Goal: Navigation & Orientation: Find specific page/section

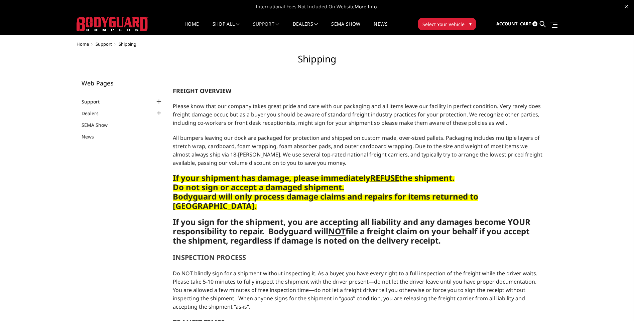
click at [88, 101] on link "Support" at bounding box center [95, 101] width 26 height 7
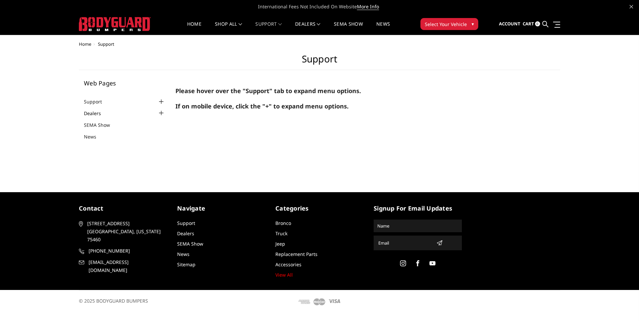
click at [94, 114] on link "Dealers" at bounding box center [96, 113] width 25 height 7
